Goal: Information Seeking & Learning: Learn about a topic

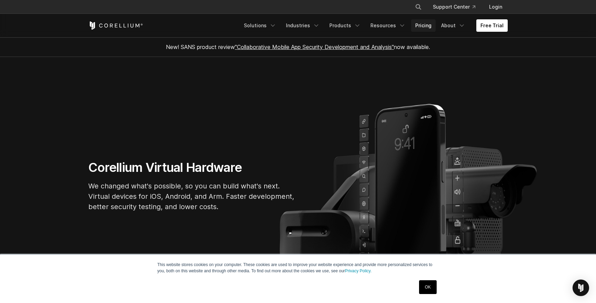
click at [428, 30] on link "Pricing" at bounding box center [423, 25] width 24 height 12
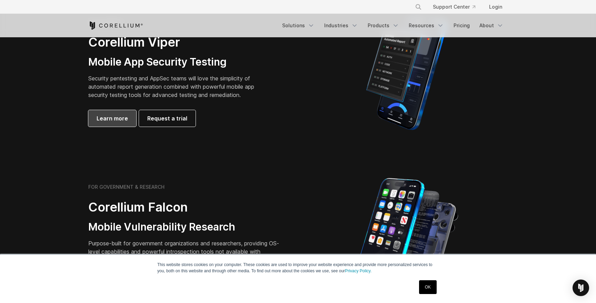
scroll to position [183, 0]
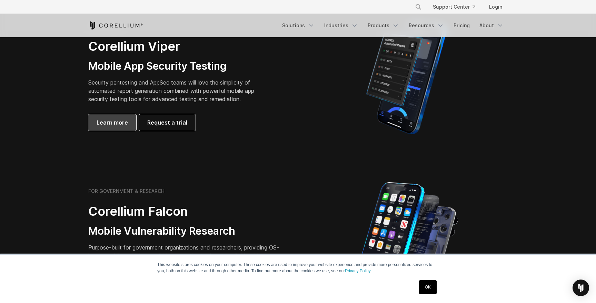
click at [119, 121] on span "Learn more" at bounding box center [111, 122] width 31 height 8
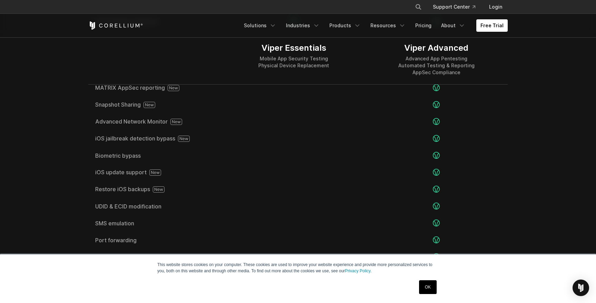
scroll to position [1206, 0]
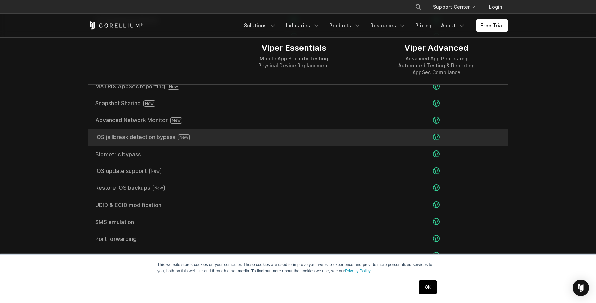
click at [132, 138] on span "iOS jailbreak detection bypass" at bounding box center [155, 137] width 120 height 6
click at [180, 139] on icon at bounding box center [184, 137] width 12 height 6
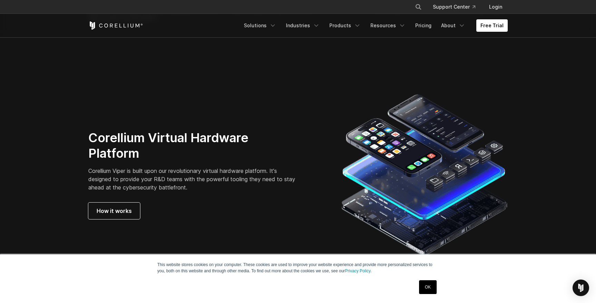
scroll to position [1757, 0]
